Goal: Check status: Check status

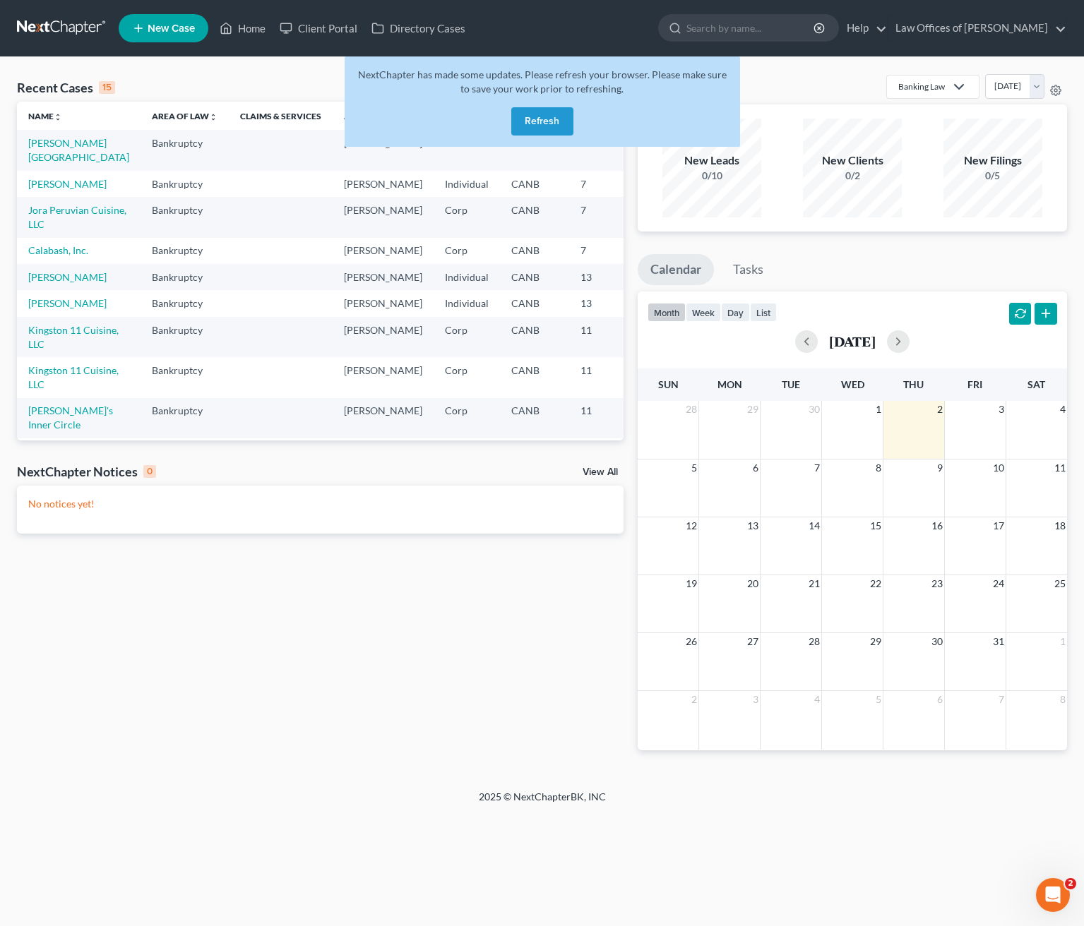
click at [532, 121] on button "Refresh" at bounding box center [542, 121] width 62 height 28
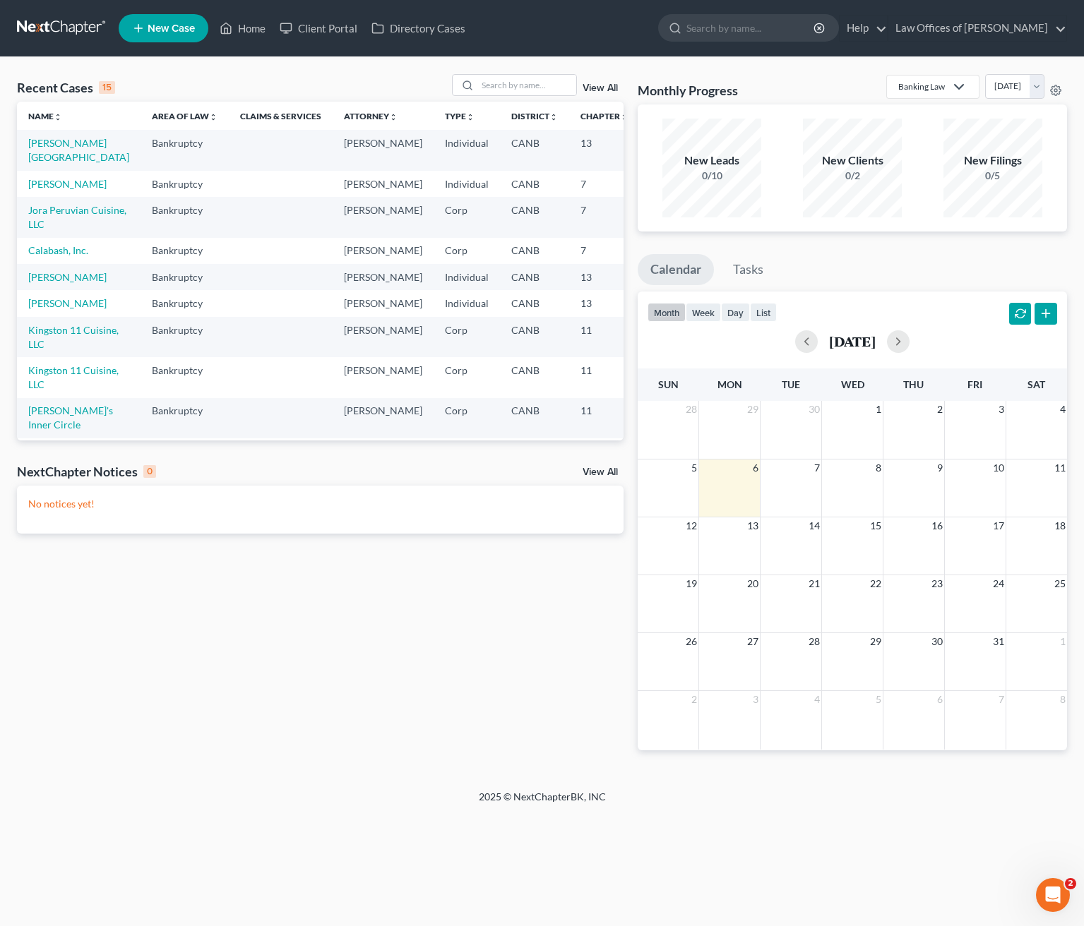
click at [47, 150] on td "[PERSON_NAME][GEOGRAPHIC_DATA]" at bounding box center [79, 150] width 124 height 40
click at [48, 147] on link "[PERSON_NAME][GEOGRAPHIC_DATA]" at bounding box center [78, 150] width 101 height 26
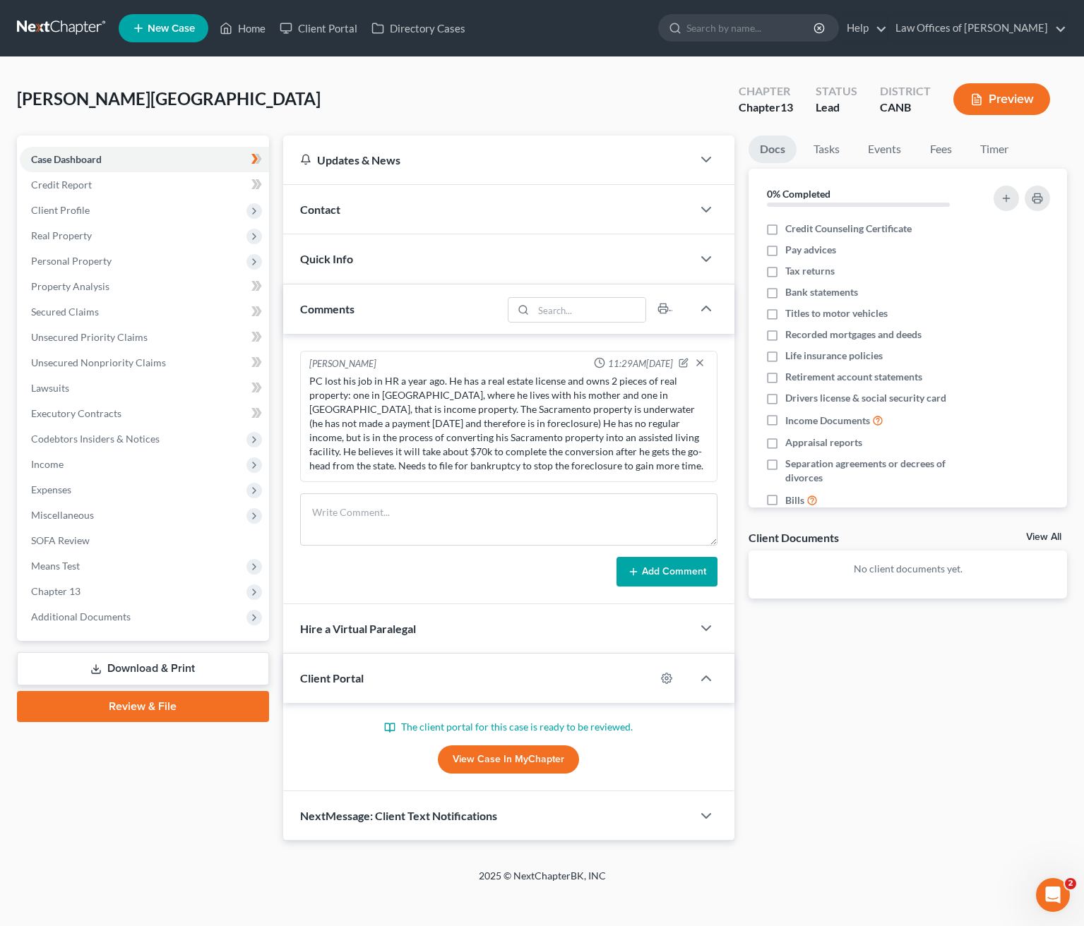
click at [511, 756] on link "View Case in MyChapter" at bounding box center [508, 760] width 141 height 28
click at [252, 21] on link "Home" at bounding box center [243, 28] width 60 height 25
